Goal: Information Seeking & Learning: Learn about a topic

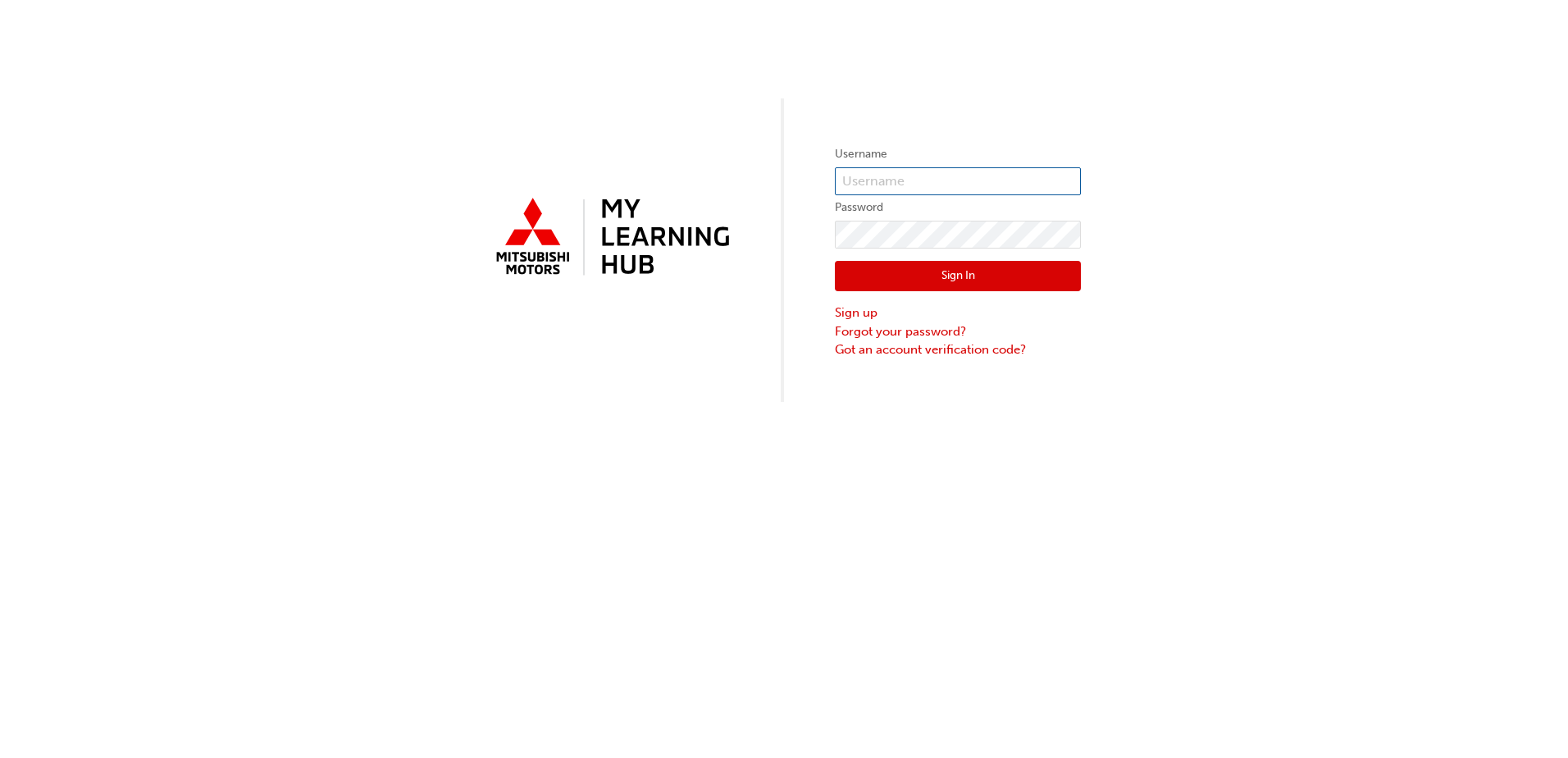
click at [925, 173] on input "text" at bounding box center [957, 181] width 246 height 27
type input "0005837139"
click at [1013, 281] on button "Sign In" at bounding box center [957, 276] width 246 height 31
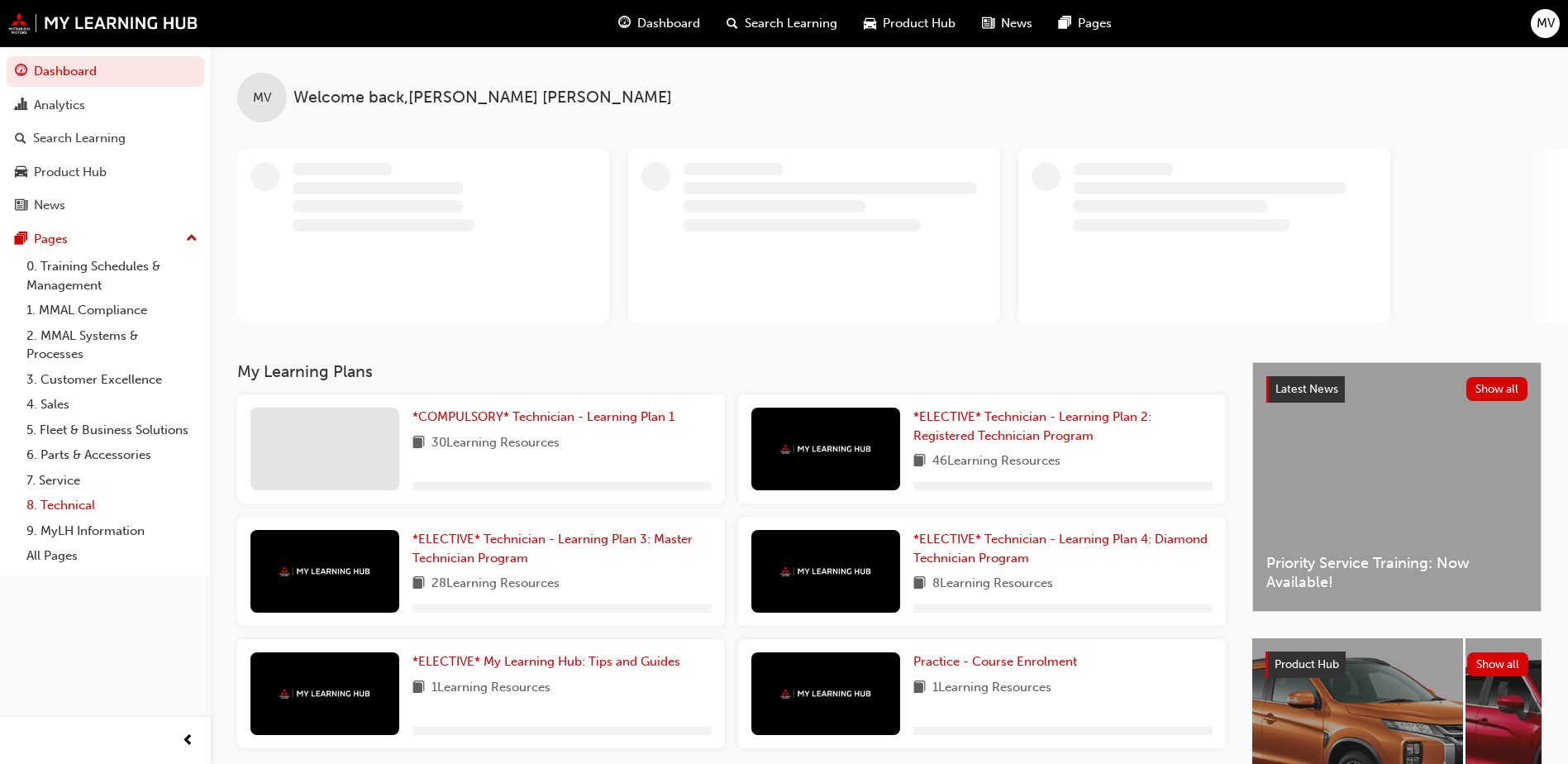
click at [68, 498] on link "8. Technical" at bounding box center [112, 505] width 184 height 26
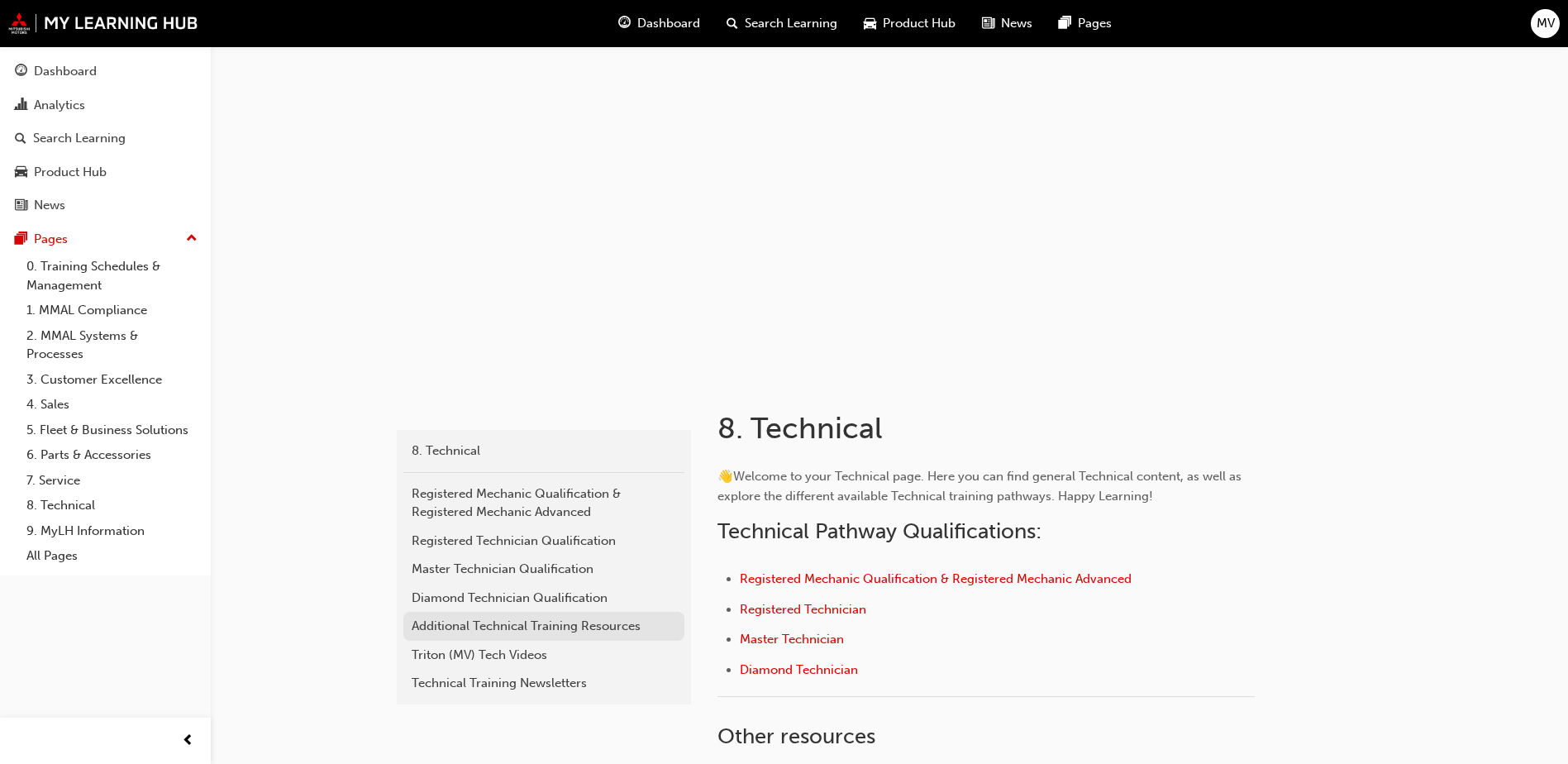
click at [557, 621] on div "Additional Technical Training Resources" at bounding box center [544, 626] width 265 height 19
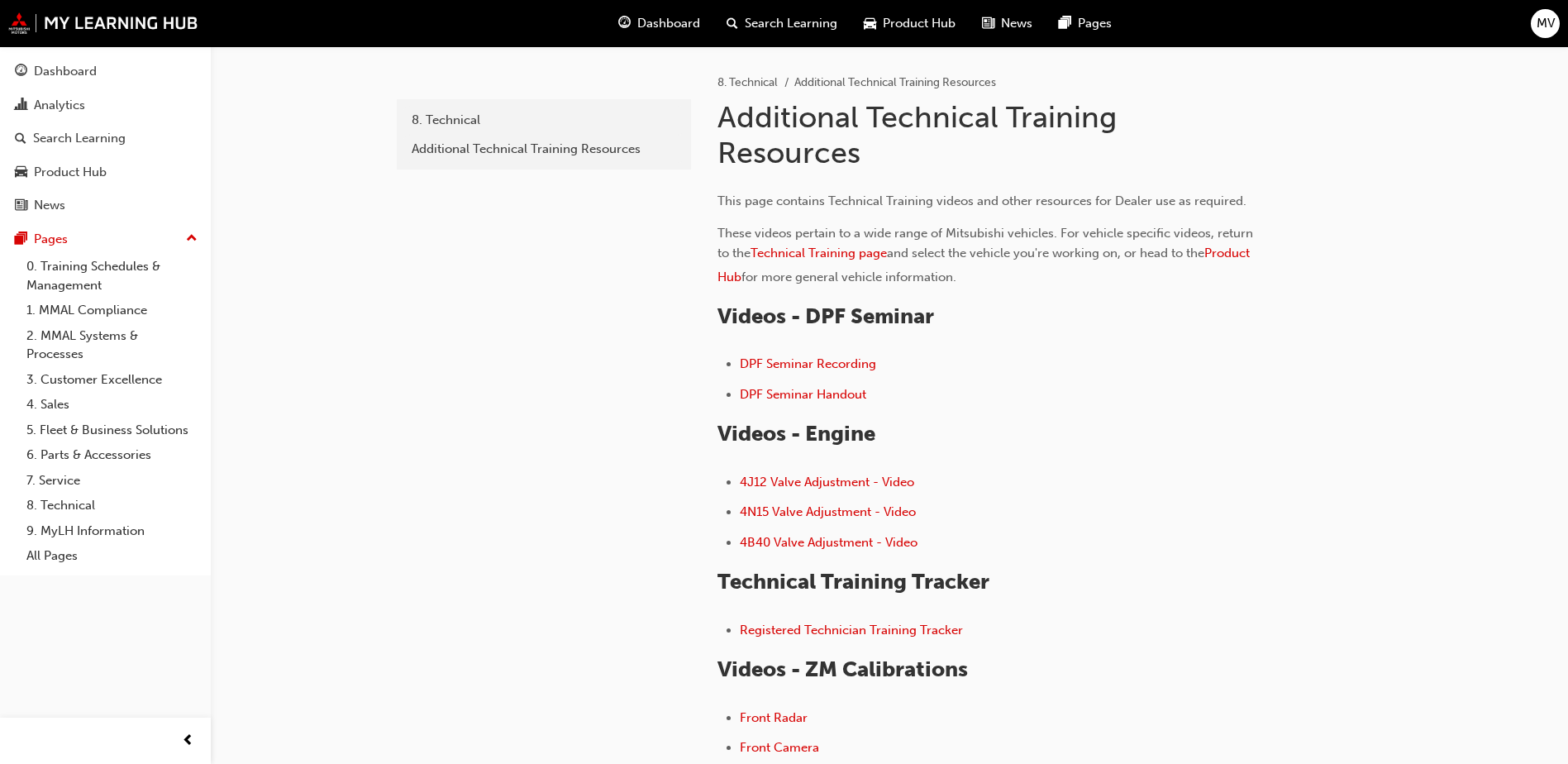
scroll to position [83, 0]
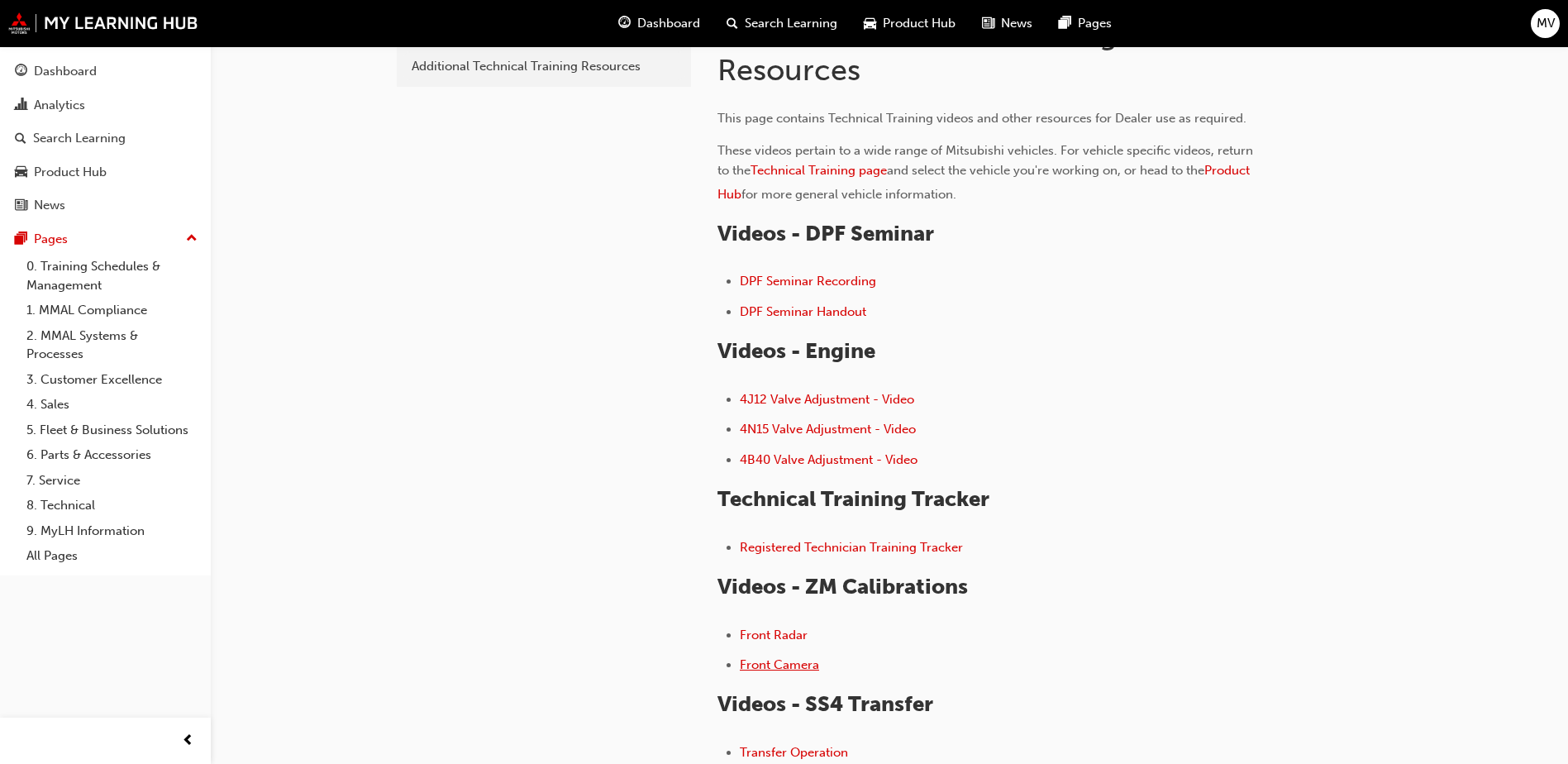
click at [776, 659] on span "Front Camera" at bounding box center [780, 664] width 80 height 15
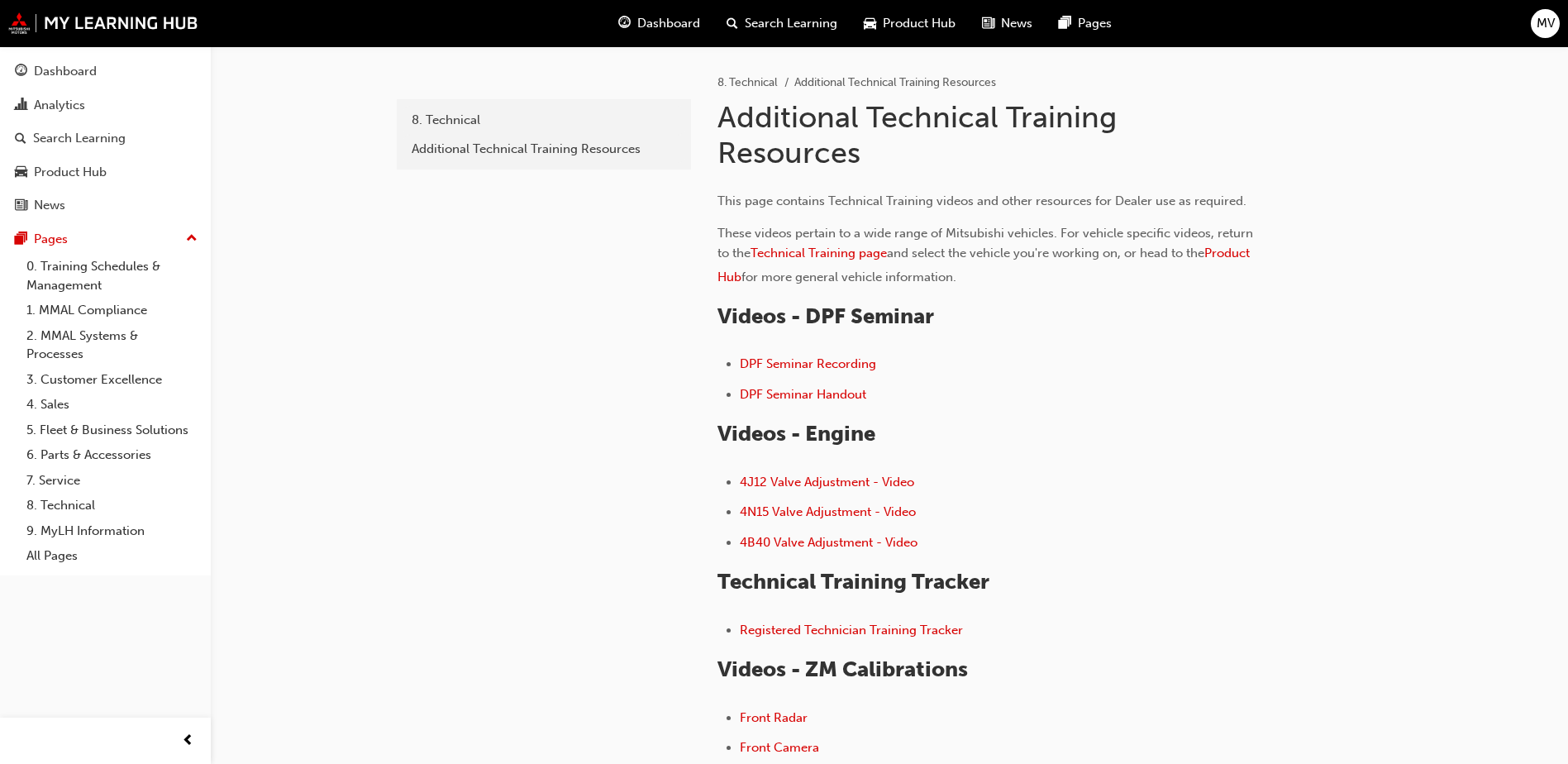
click at [1543, 26] on span "MV" at bounding box center [1546, 23] width 18 height 19
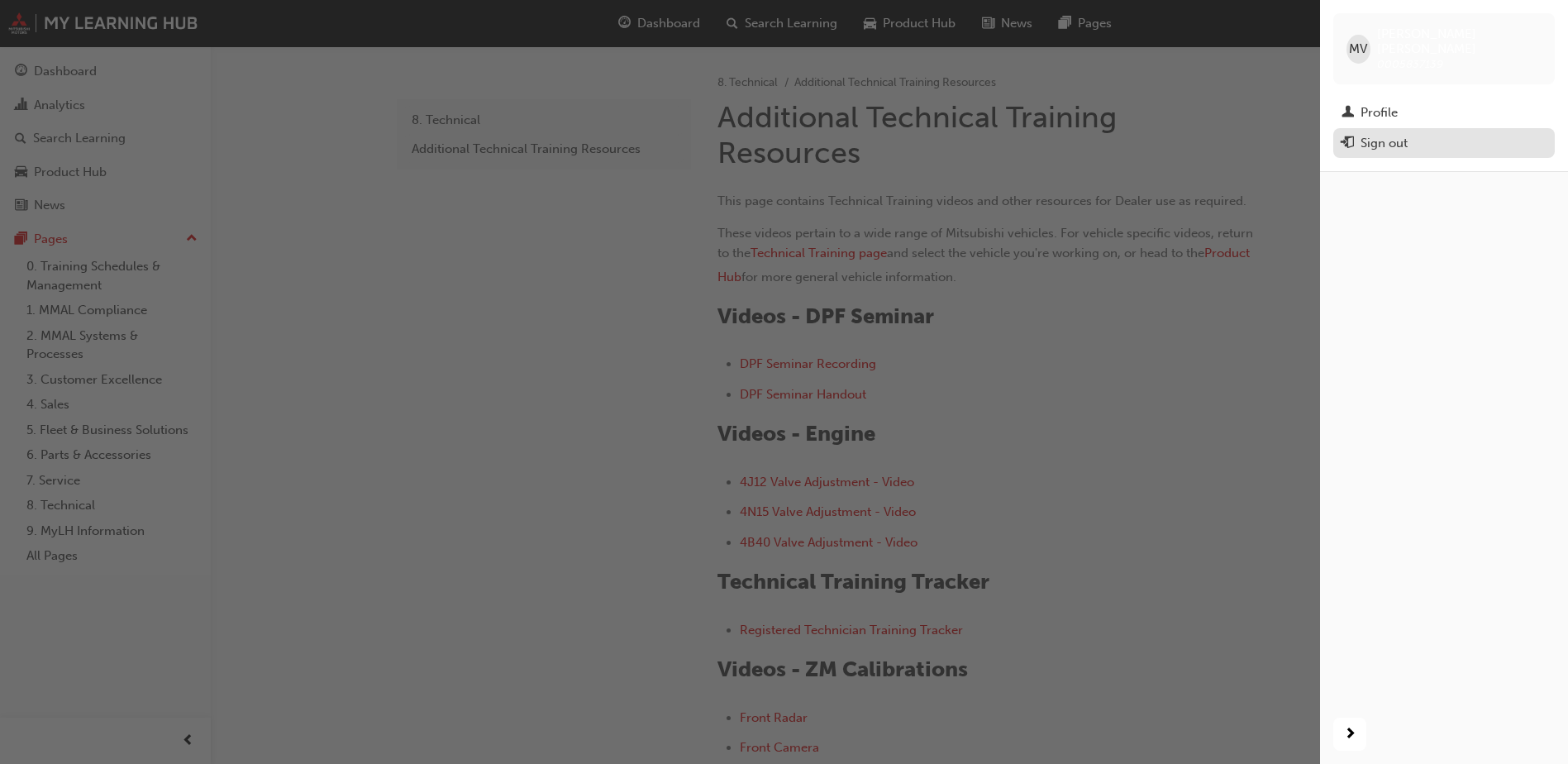
click at [1475, 133] on div "Sign out" at bounding box center [1443, 144] width 205 height 21
